Goal: Task Accomplishment & Management: Use online tool/utility

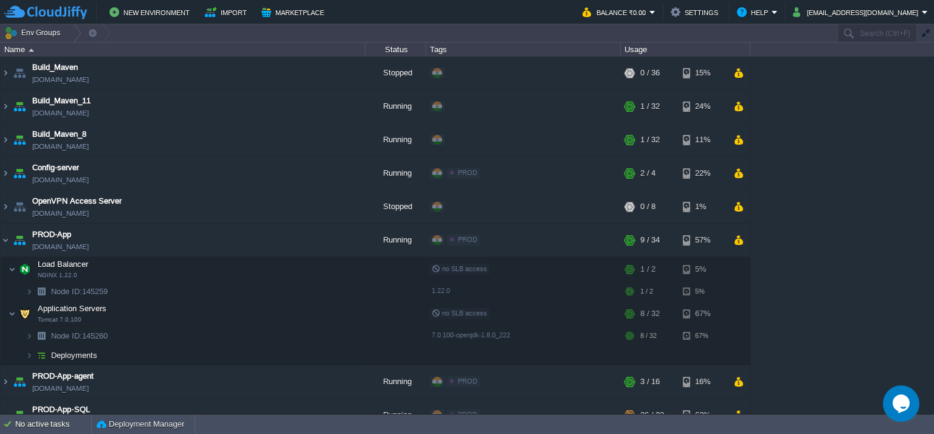
scroll to position [693, 0]
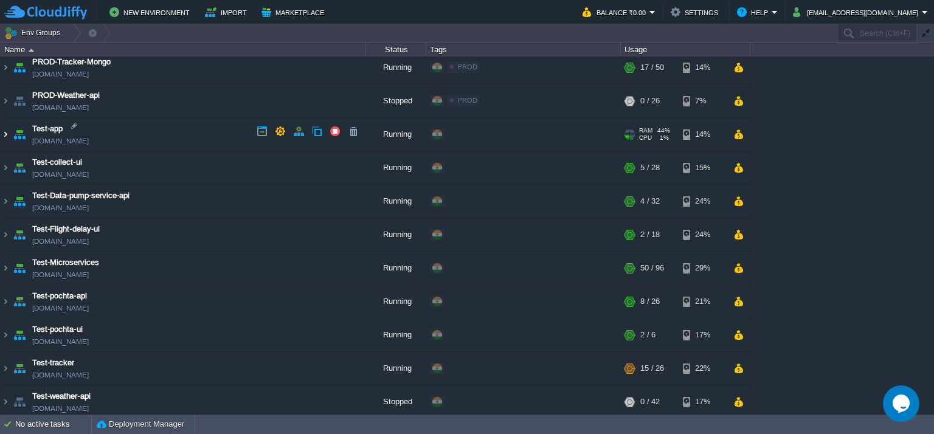
click at [4, 132] on img at bounding box center [6, 134] width 10 height 33
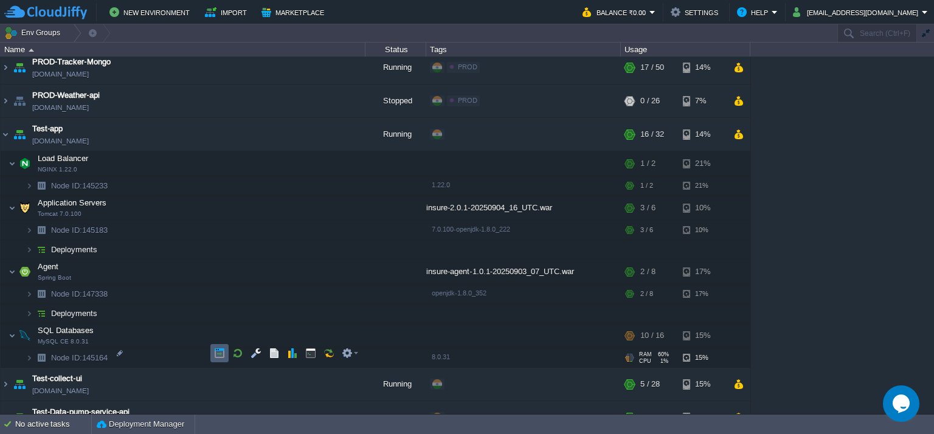
click at [215, 348] on button "button" at bounding box center [219, 353] width 11 height 11
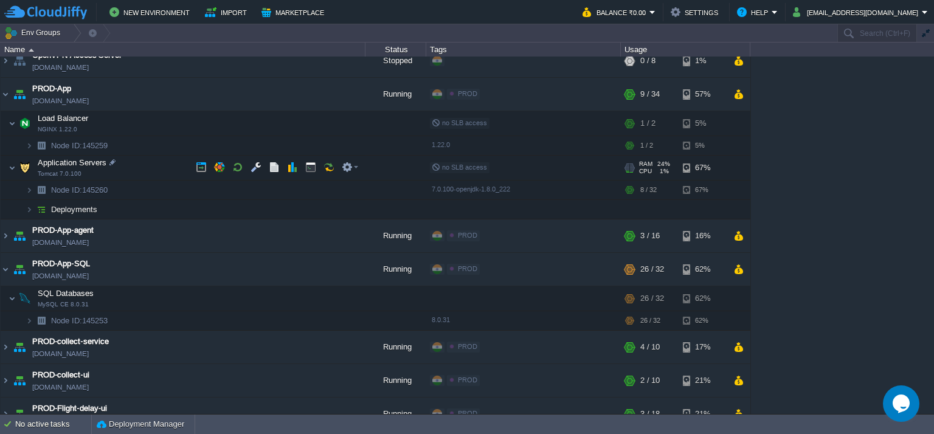
scroll to position [0, 0]
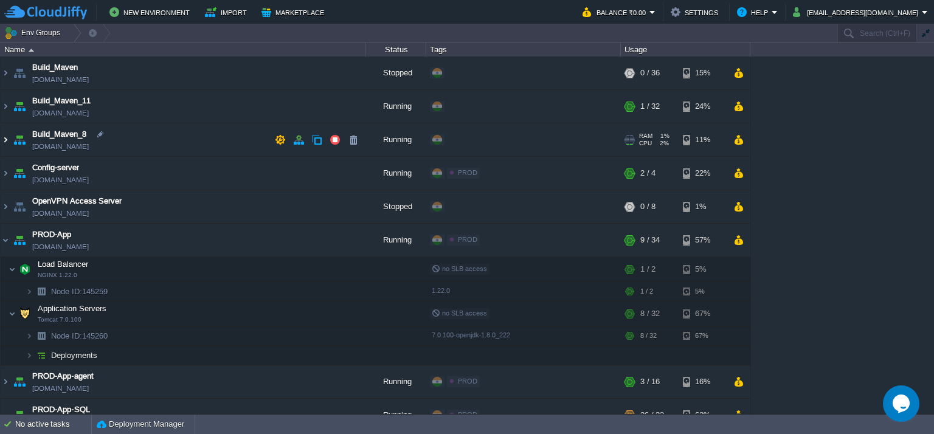
click at [5, 137] on img at bounding box center [6, 139] width 10 height 33
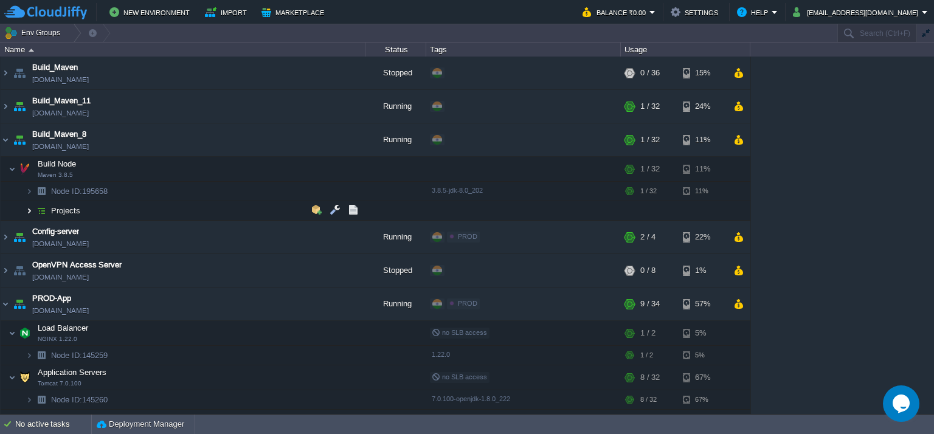
click at [28, 210] on img at bounding box center [29, 210] width 7 height 19
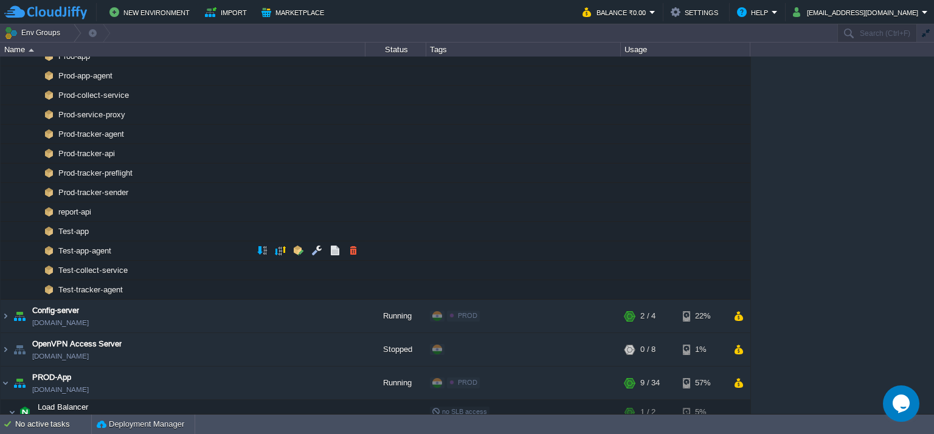
scroll to position [182, 0]
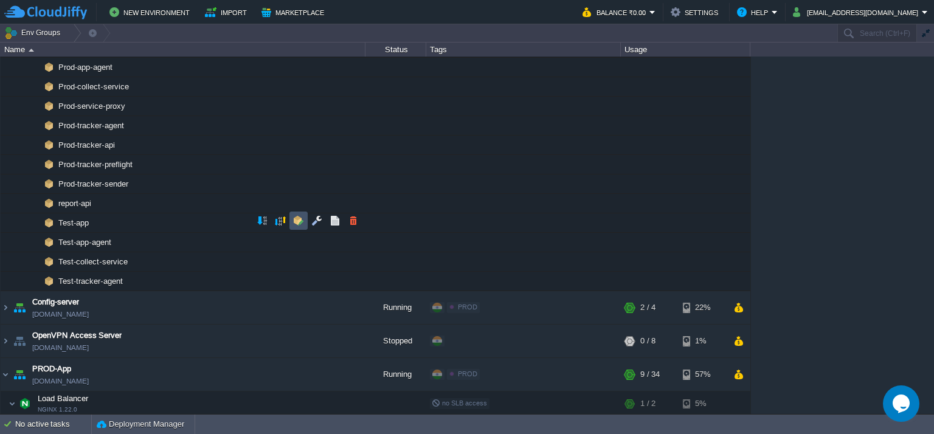
click at [297, 223] on button "button" at bounding box center [298, 220] width 11 height 11
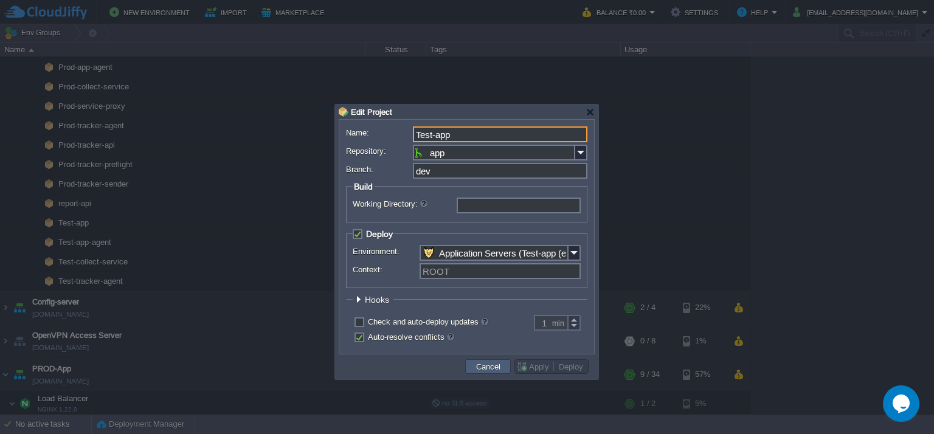
click at [472, 373] on td "Cancel" at bounding box center [488, 366] width 46 height 15
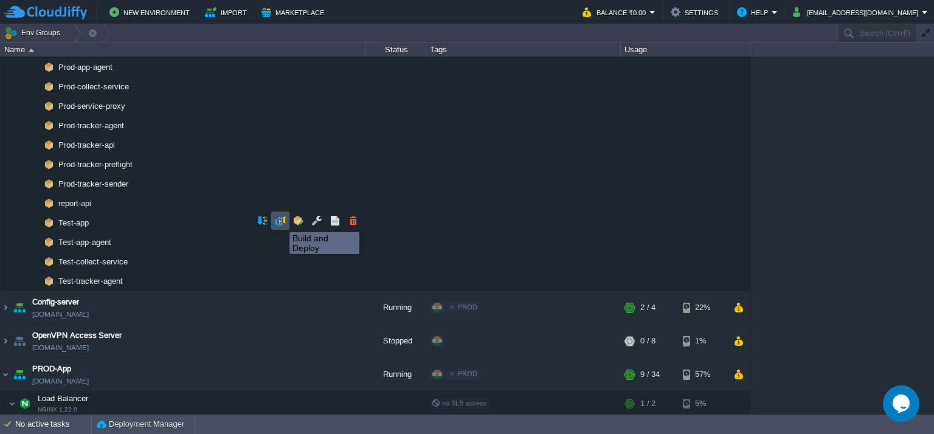
click at [280, 221] on button "button" at bounding box center [280, 220] width 11 height 11
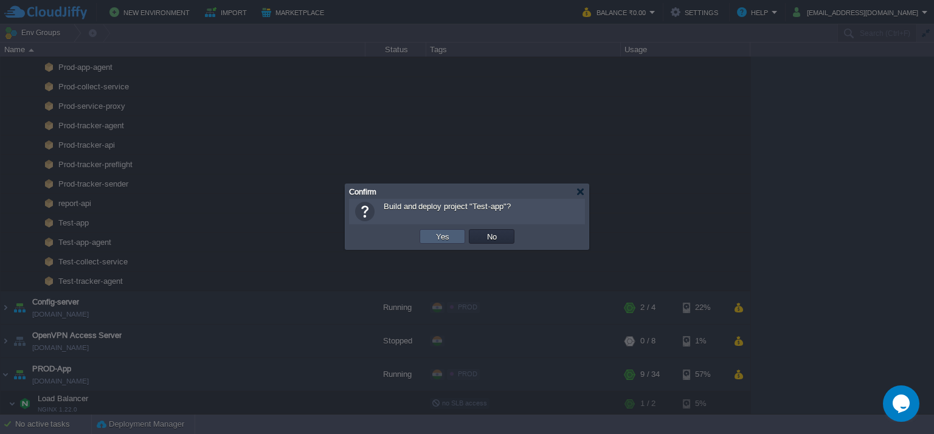
click at [457, 238] on td "Yes" at bounding box center [443, 236] width 46 height 15
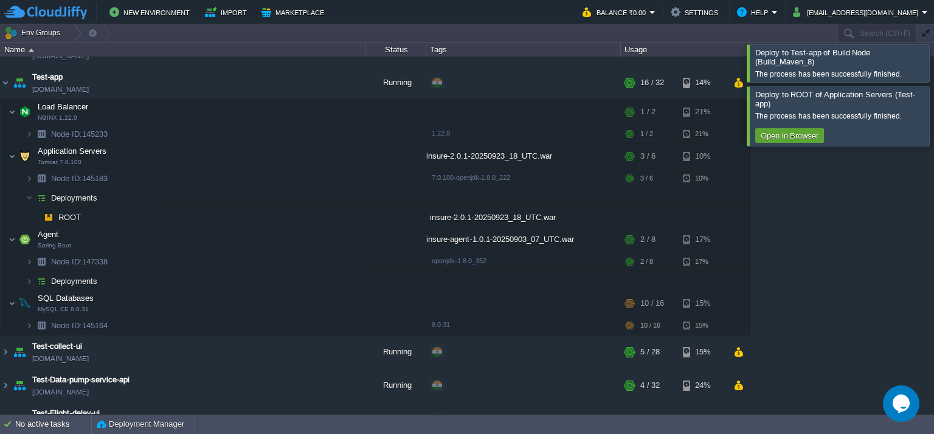
scroll to position [146, 0]
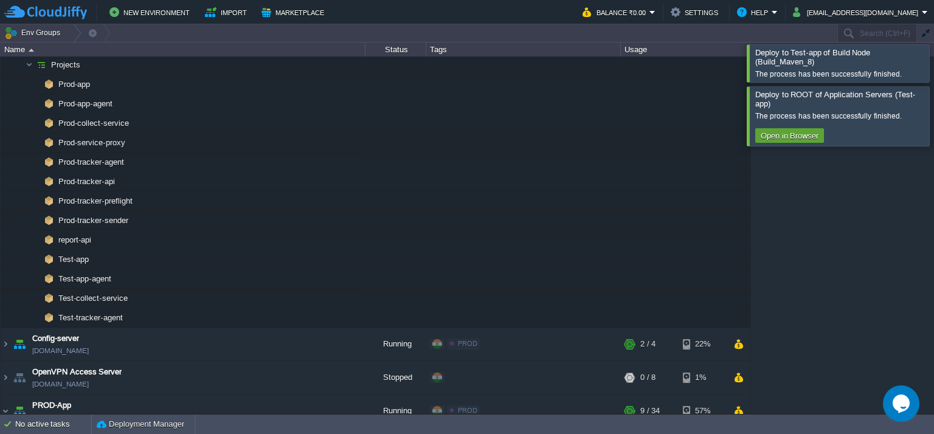
click at [933, 70] on div at bounding box center [948, 62] width 0 height 37
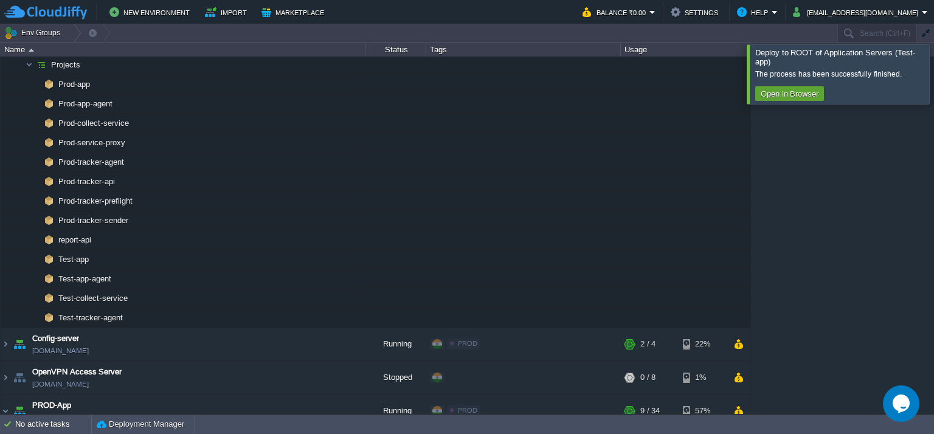
click at [933, 81] on div at bounding box center [948, 73] width 0 height 59
